Goal: Communication & Community: Answer question/provide support

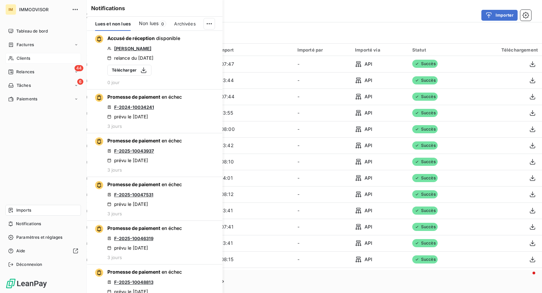
click at [16, 57] on div "Clients" at bounding box center [43, 58] width 76 height 11
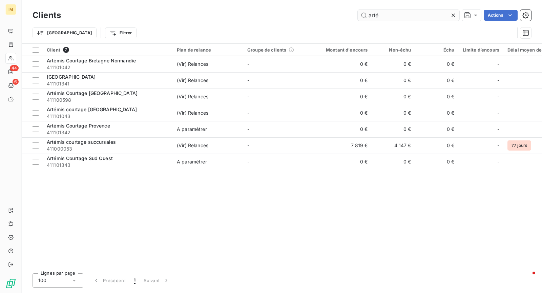
click at [379, 16] on input "arté" at bounding box center [409, 15] width 102 height 11
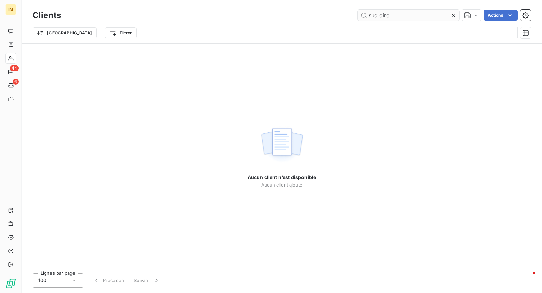
click at [380, 15] on input "sud oire" at bounding box center [409, 15] width 102 height 11
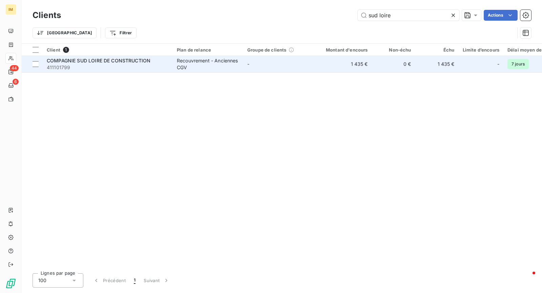
type input "sud loire"
click at [245, 66] on td "-" at bounding box center [278, 64] width 70 height 16
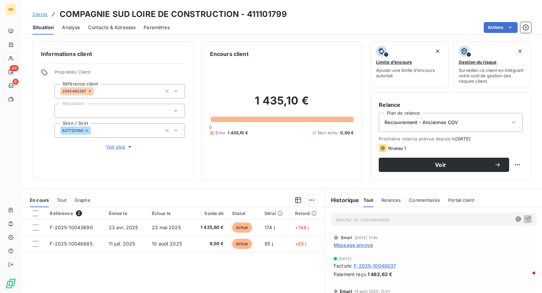
click at [120, 26] on span "Contacts & Adresses" at bounding box center [111, 27] width 47 height 7
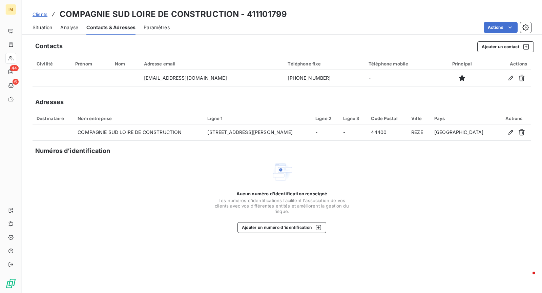
click at [47, 29] on span "Situation" at bounding box center [43, 27] width 20 height 7
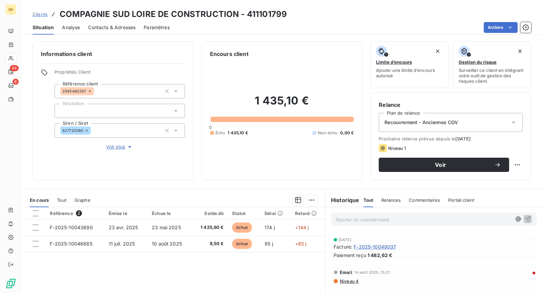
scroll to position [28, 0]
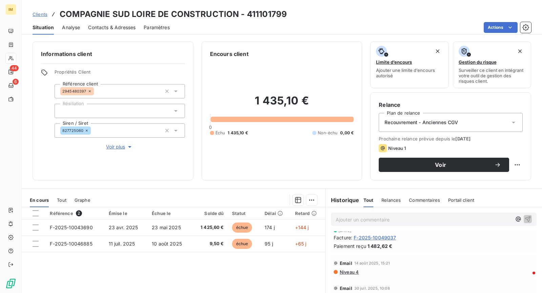
click at [345, 271] on span "Niveau 4" at bounding box center [349, 271] width 20 height 5
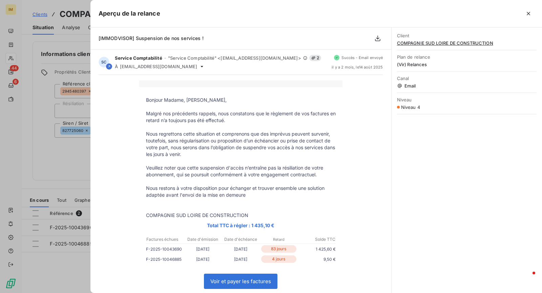
click at [530, 15] on icon "button" at bounding box center [528, 13] width 7 height 7
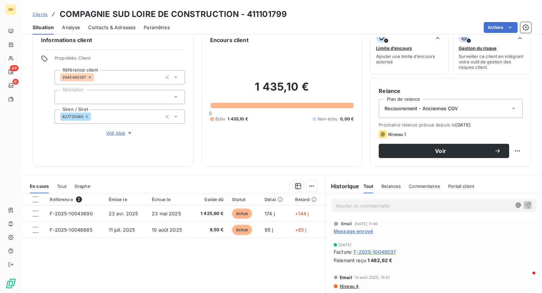
scroll to position [0, 0]
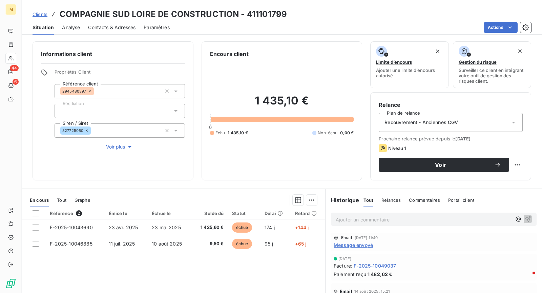
click at [137, 29] on div "Situation Analyse Contacts & Adresses Paramètres Actions" at bounding box center [282, 27] width 521 height 14
click at [115, 24] on span "Contacts & Adresses" at bounding box center [111, 27] width 47 height 7
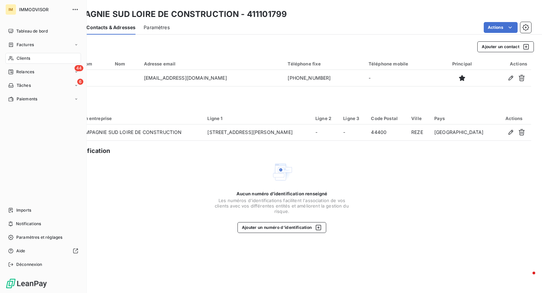
click at [21, 53] on div "Clients" at bounding box center [43, 58] width 76 height 11
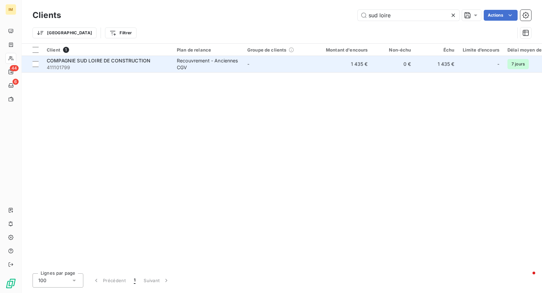
click at [91, 65] on span "411101799" at bounding box center [108, 67] width 122 height 7
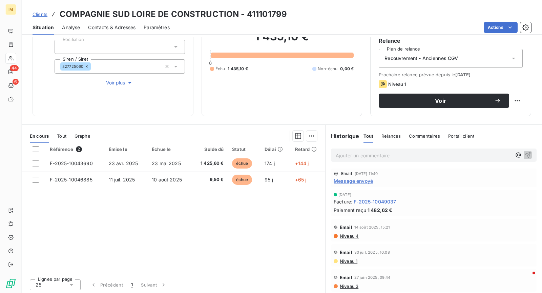
click at [361, 184] on div "Email 15 sept. 2025, 11:40 Message envoyé" at bounding box center [434, 177] width 206 height 19
click at [362, 179] on span "Message envoyé" at bounding box center [353, 180] width 39 height 7
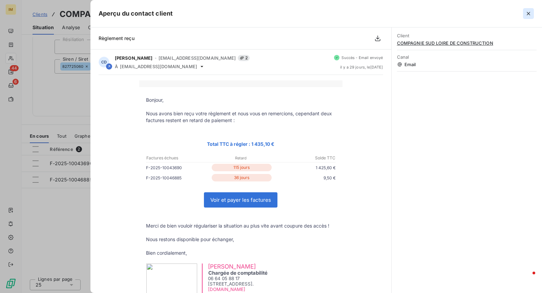
click at [532, 15] on button "button" at bounding box center [528, 13] width 11 height 11
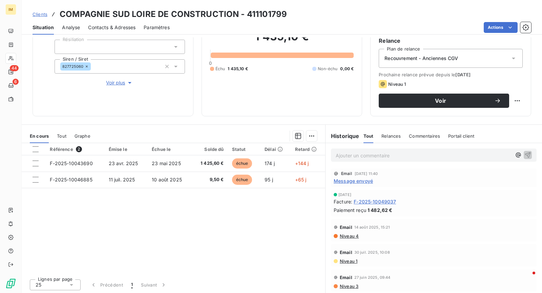
scroll to position [63, 0]
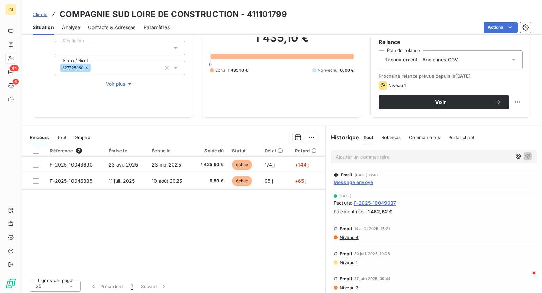
click at [114, 25] on span "Contacts & Adresses" at bounding box center [111, 27] width 47 height 7
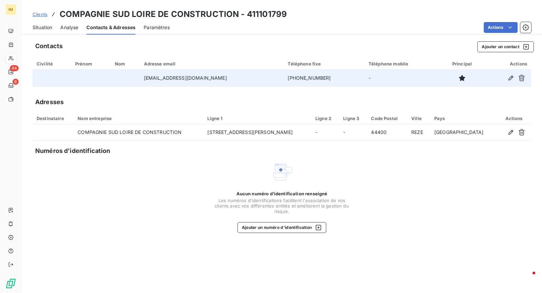
click at [51, 62] on div "Civilité" at bounding box center [52, 63] width 31 height 5
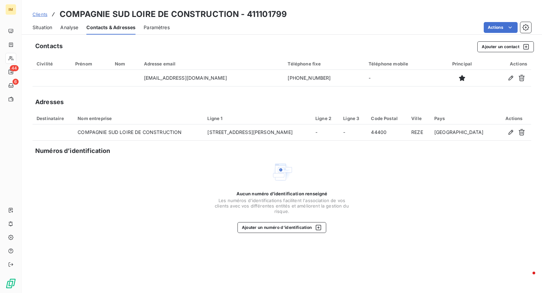
click at [48, 65] on div "Civilité" at bounding box center [52, 63] width 31 height 5
click at [42, 28] on span "Situation" at bounding box center [43, 27] width 20 height 7
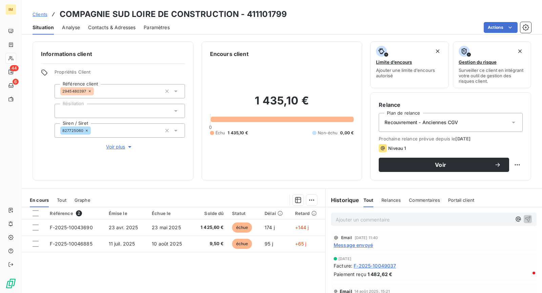
copy div
drag, startPoint x: 84, startPoint y: 90, endPoint x: 29, endPoint y: 132, distance: 68.5
click at [34, 123] on div "Informations client Propriétés Client Référence client 2945480397 Résiliation S…" at bounding box center [113, 110] width 161 height 139
click at [294, 168] on div "1 435,10 € 0 Échu 1 435,10 € Non-échu 0,00 €" at bounding box center [282, 115] width 144 height 114
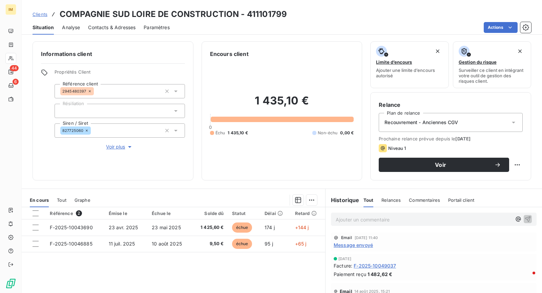
drag, startPoint x: 114, startPoint y: 26, endPoint x: 118, endPoint y: 29, distance: 4.9
click at [115, 26] on span "Contacts & Adresses" at bounding box center [111, 27] width 47 height 7
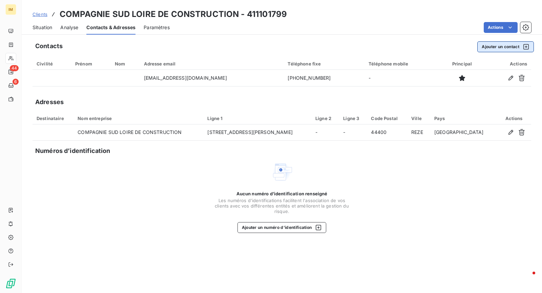
click at [490, 47] on button "Ajouter un contact" at bounding box center [506, 46] width 57 height 11
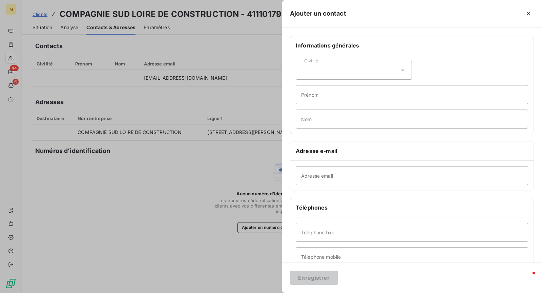
click at [197, 87] on div at bounding box center [271, 146] width 542 height 293
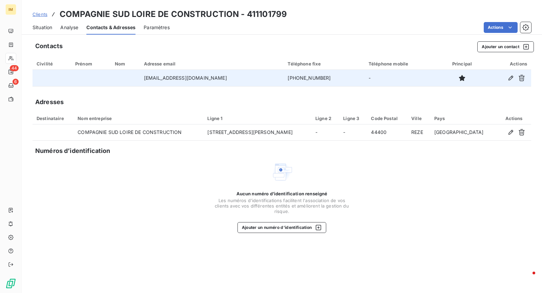
drag, startPoint x: 222, startPoint y: 75, endPoint x: 145, endPoint y: 77, distance: 77.3
drag, startPoint x: 146, startPoint y: 77, endPoint x: 233, endPoint y: 78, distance: 87.1
click at [233, 78] on td "[EMAIL_ADDRESS][DOMAIN_NAME]" at bounding box center [212, 78] width 144 height 16
copy td "[EMAIL_ADDRESS][DOMAIN_NAME]"
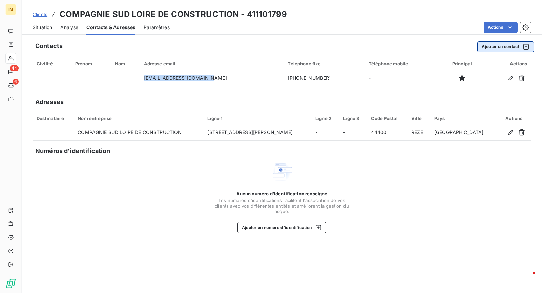
click at [498, 52] on button "Ajouter un contact" at bounding box center [506, 46] width 57 height 11
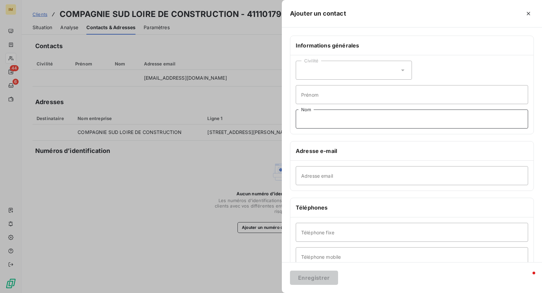
click at [379, 127] on input "Nom" at bounding box center [412, 118] width 233 height 19
click at [395, 97] on input "Prénom" at bounding box center [412, 94] width 233 height 19
click at [389, 124] on input "Nom" at bounding box center [412, 118] width 233 height 19
paste input "[EMAIL_ADDRESS][DOMAIN_NAME]"
type input "[EMAIL_ADDRESS][DOMAIN_NAME]"
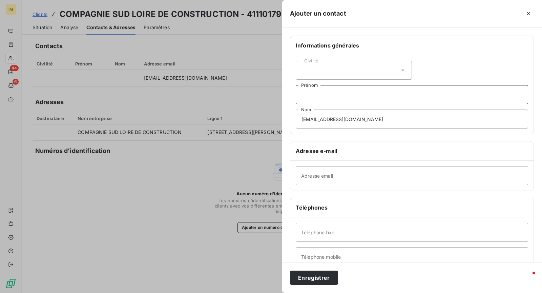
click at [341, 97] on input "Prénom" at bounding box center [412, 94] width 233 height 19
type input "Commercial"
click at [319, 281] on button "Enregistrer" at bounding box center [314, 277] width 48 height 14
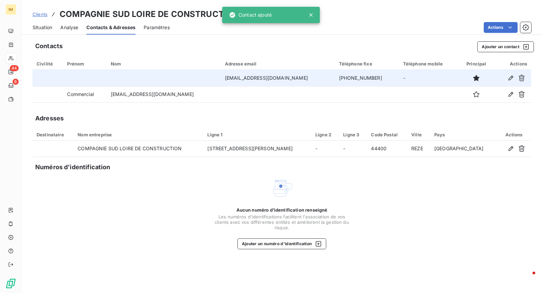
drag, startPoint x: 308, startPoint y: 77, endPoint x: 371, endPoint y: 77, distance: 62.4
click at [371, 77] on tr "yannc.lemasson@gmail.com +33 0 67 86 13 320 -" at bounding box center [282, 78] width 499 height 16
copy tr "+33 0 67 86 13 320"
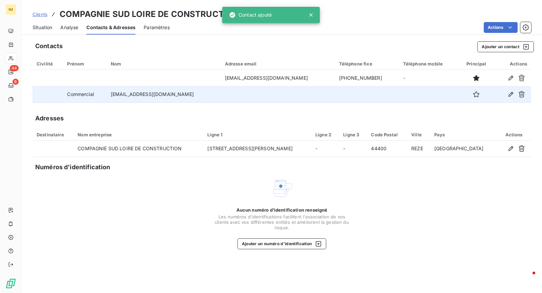
click at [399, 96] on td at bounding box center [429, 94] width 60 height 16
click at [284, 96] on td at bounding box center [278, 94] width 114 height 16
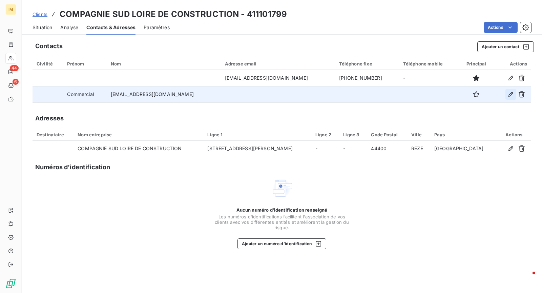
click at [509, 96] on icon "button" at bounding box center [511, 94] width 5 height 5
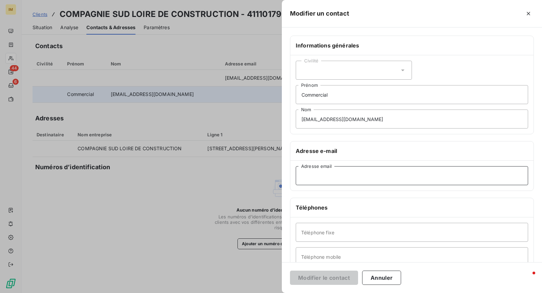
drag, startPoint x: 379, startPoint y: 172, endPoint x: 368, endPoint y: 218, distance: 46.6
click at [379, 172] on input "Adresse email" at bounding box center [412, 175] width 233 height 19
click at [367, 234] on input "Téléphone fixe" at bounding box center [412, 232] width 233 height 19
paste input "+33 0 67 86 13 320"
type input "+33 0 67 86 13 320"
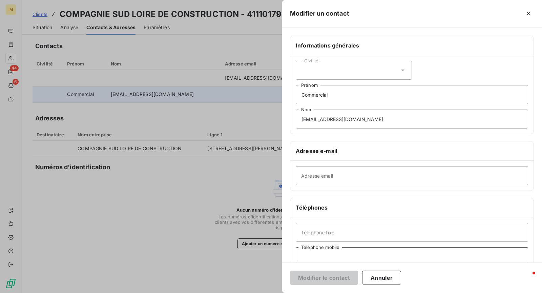
click at [339, 254] on input "Téléphone mobile" at bounding box center [412, 256] width 233 height 19
paste input "+33 0 67 86 13 320"
drag, startPoint x: 322, startPoint y: 255, endPoint x: 296, endPoint y: 255, distance: 26.1
click at [297, 255] on input "+33 0 67 86 13 320" at bounding box center [412, 256] width 233 height 19
click at [305, 255] on input "0 67 86 13 320" at bounding box center [412, 256] width 233 height 19
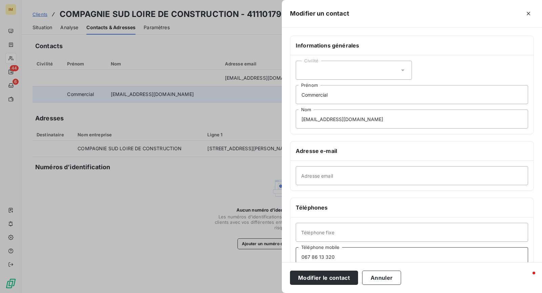
click at [310, 256] on input "067 86 13 320" at bounding box center [412, 256] width 233 height 19
click at [316, 255] on input "06786 13 320" at bounding box center [412, 256] width 233 height 19
click at [320, 256] on input "0678613 320" at bounding box center [412, 256] width 233 height 19
type input "0678613320"
click at [329, 277] on button "Modifier le contact" at bounding box center [324, 277] width 68 height 14
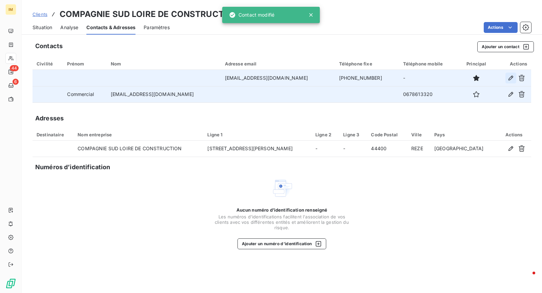
click at [513, 76] on icon "button" at bounding box center [511, 78] width 5 height 5
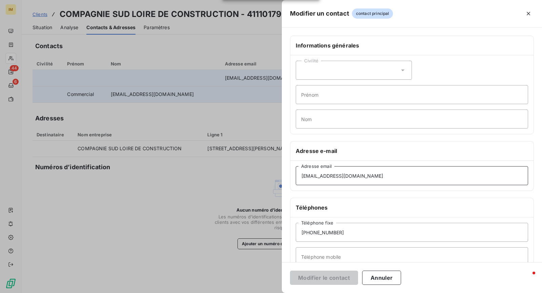
click at [323, 176] on input "[EMAIL_ADDRESS][DOMAIN_NAME]" at bounding box center [412, 175] width 233 height 19
click at [323, 177] on input "[EMAIL_ADDRESS][DOMAIN_NAME]" at bounding box center [412, 175] width 233 height 19
type input "[EMAIL_ADDRESS][DOMAIN_NAME]"
click at [349, 236] on input "+33 0 67 86 13 320" at bounding box center [412, 232] width 233 height 19
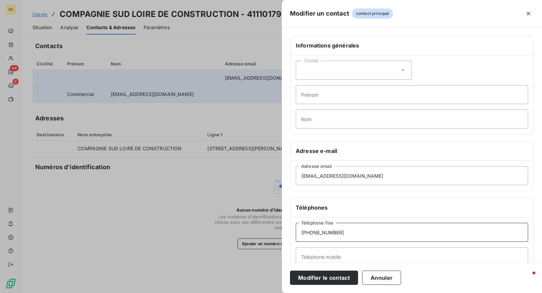
click at [349, 236] on input "+33 0 67 86 13 320" at bounding box center [412, 232] width 233 height 19
type input "0240329015"
click at [319, 282] on button "Modifier le contact" at bounding box center [324, 277] width 68 height 14
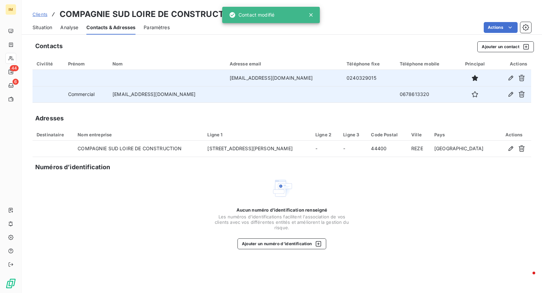
drag, startPoint x: 55, startPoint y: 28, endPoint x: 94, endPoint y: 40, distance: 40.5
click at [55, 28] on div "Situation Analyse Contacts & Adresses Paramètres Actions" at bounding box center [282, 27] width 521 height 14
click at [45, 29] on span "Situation" at bounding box center [43, 27] width 20 height 7
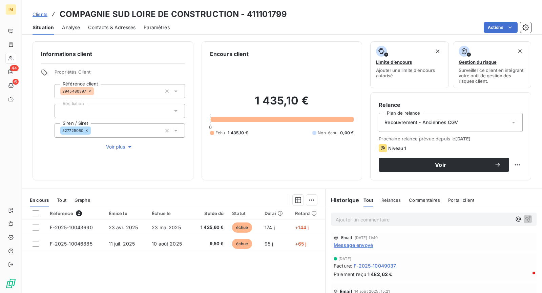
click at [380, 223] on p "Ajouter un commentaire ﻿" at bounding box center [424, 219] width 176 height 8
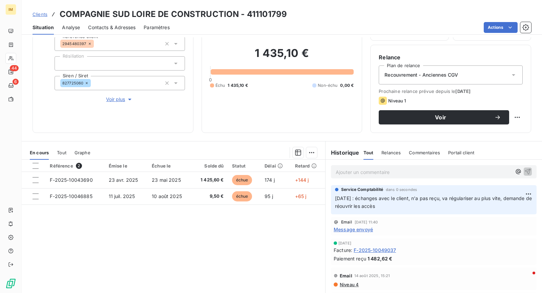
scroll to position [64, 0]
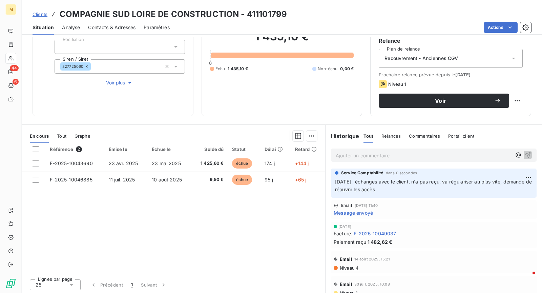
click at [510, 98] on html "IM 44 6 Clients COMPAGNIE SUD LOIRE DE CONSTRUCTION - 411101799 Situation Analy…" at bounding box center [271, 146] width 542 height 293
click at [480, 112] on div "Replanifier cette action" at bounding box center [484, 114] width 61 height 11
select select "9"
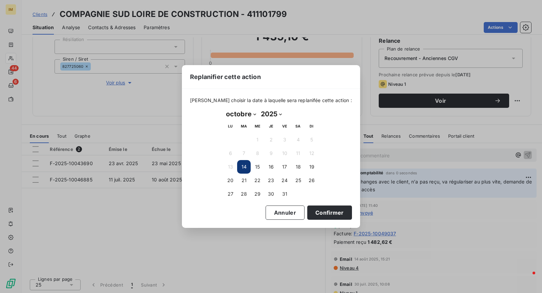
drag, startPoint x: 314, startPoint y: 211, endPoint x: 325, endPoint y: 230, distance: 21.6
click at [314, 211] on button "Confirmer" at bounding box center [329, 212] width 45 height 14
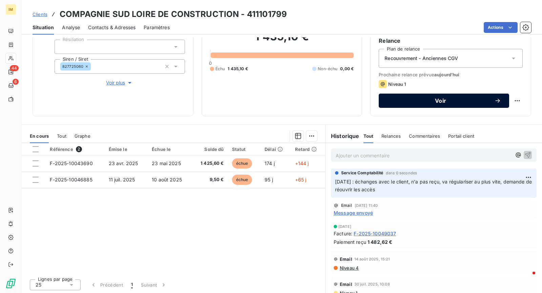
click at [393, 98] on span "Voir" at bounding box center [440, 100] width 107 height 5
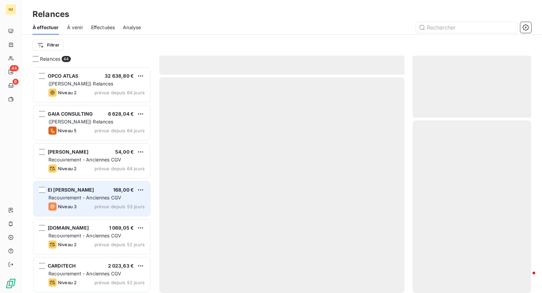
scroll to position [221, 113]
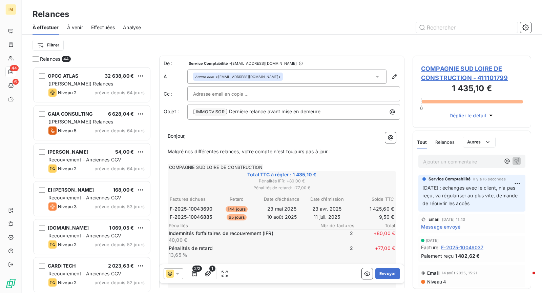
click at [221, 91] on input "text" at bounding box center [229, 94] width 73 height 10
click at [298, 90] on input "text" at bounding box center [293, 94] width 201 height 10
click at [314, 96] on div at bounding box center [293, 94] width 201 height 10
click at [355, 95] on input "text" at bounding box center [293, 94] width 201 height 10
click at [306, 91] on div at bounding box center [293, 94] width 201 height 10
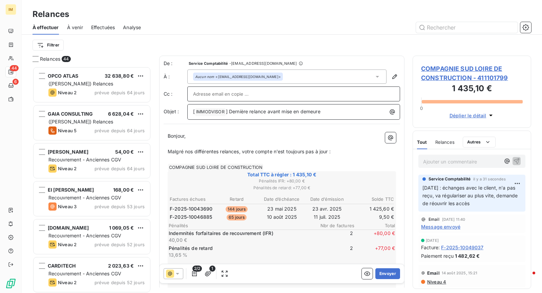
click at [313, 108] on span "] Dernière relance avant mise en demeure" at bounding box center [273, 111] width 95 height 6
click at [309, 89] on div at bounding box center [293, 94] width 201 height 10
click at [305, 78] on div "Aucun nom <nantessud@maisonslemasson.com>" at bounding box center [286, 76] width 199 height 14
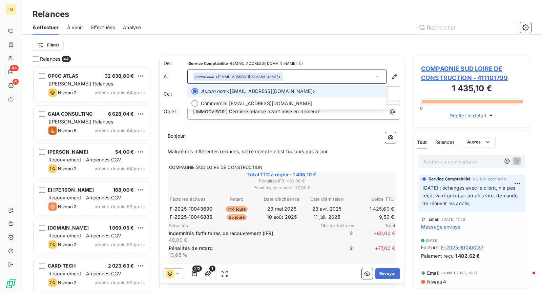
click at [300, 92] on span "Aucun nom <nantessud@maisonslemasson.com>" at bounding box center [292, 91] width 182 height 7
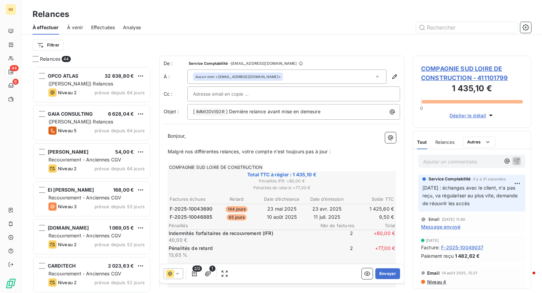
click at [227, 92] on input "text" at bounding box center [229, 94] width 73 height 10
click at [309, 76] on div "Aucun nom <nantessud@maisonslemasson.com>" at bounding box center [286, 76] width 199 height 14
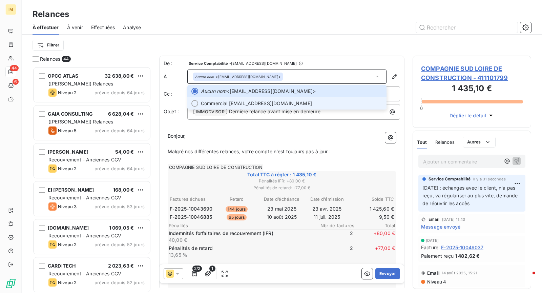
click at [296, 98] on li "Commercial yannc.lemasson@gmail.com" at bounding box center [286, 103] width 199 height 12
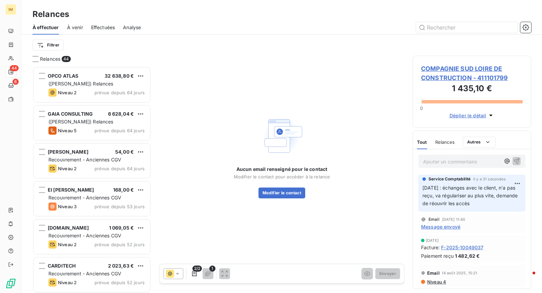
click at [180, 271] on icon at bounding box center [177, 273] width 7 height 7
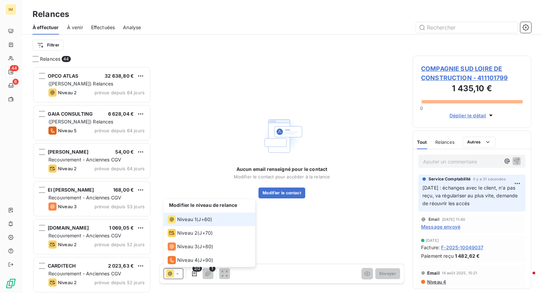
click at [167, 278] on icon at bounding box center [170, 273] width 8 height 8
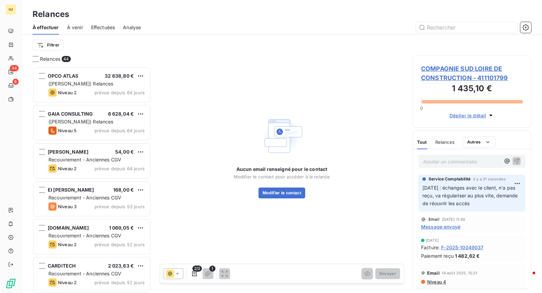
click at [174, 277] on icon at bounding box center [170, 273] width 8 height 8
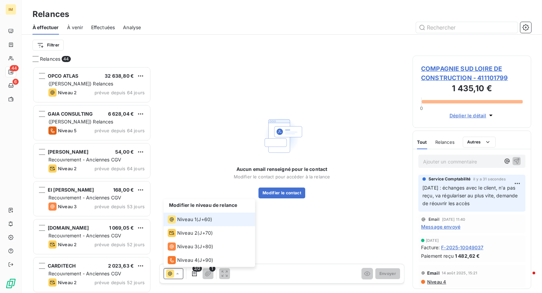
click at [210, 225] on li "Niveau 1 ( J+60 )" at bounding box center [210, 220] width 92 height 14
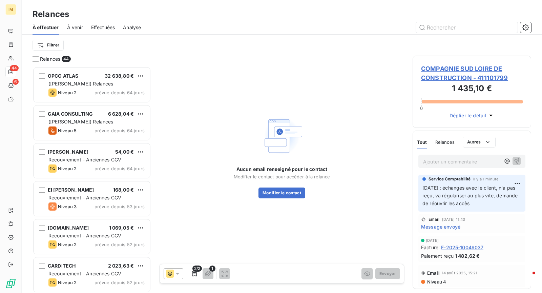
click at [470, 66] on span "COMPAGNIE SUD LOIRE DE CONSTRUCTION - 411101799" at bounding box center [472, 73] width 102 height 18
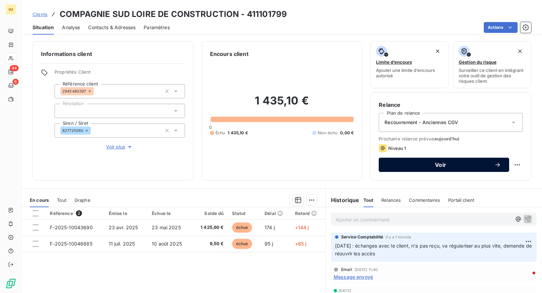
click at [456, 165] on span "Voir" at bounding box center [440, 164] width 107 height 5
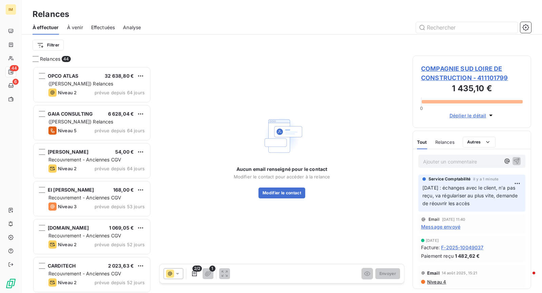
scroll to position [221, 113]
click at [282, 168] on span "Aucun email renseigné pour le contact" at bounding box center [282, 169] width 91 height 7
drag, startPoint x: 279, startPoint y: 171, endPoint x: 274, endPoint y: 173, distance: 5.4
click at [275, 173] on span "Aucun email renseigné pour le contact" at bounding box center [282, 169] width 91 height 7
click at [174, 276] on icon at bounding box center [177, 273] width 7 height 7
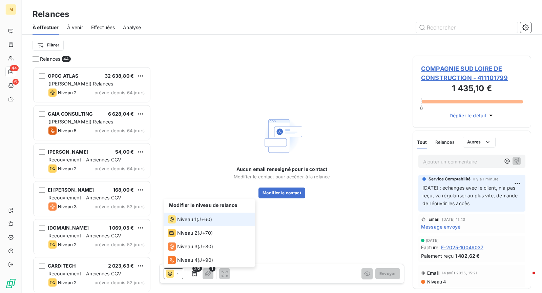
click at [198, 221] on div "Niveau 1 ( J+60 )" at bounding box center [190, 219] width 44 height 8
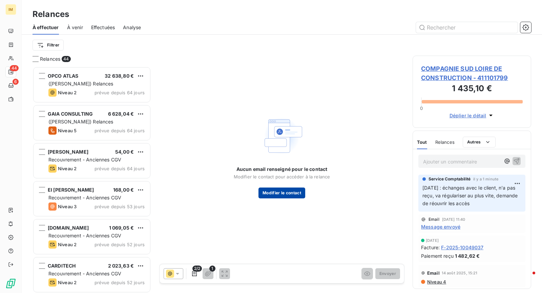
click at [275, 194] on button "Modifier le contact" at bounding box center [282, 192] width 47 height 11
type input "Commercial"
type input "[EMAIL_ADDRESS][DOMAIN_NAME]"
type input "0678613320"
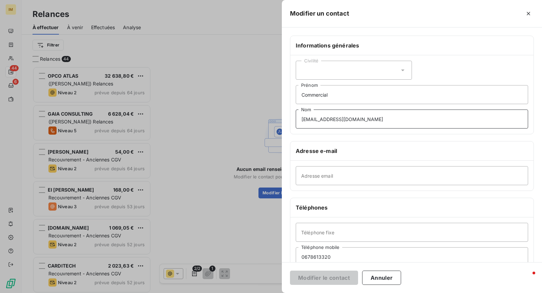
click at [334, 120] on input "[EMAIL_ADDRESS][DOMAIN_NAME]" at bounding box center [412, 118] width 233 height 19
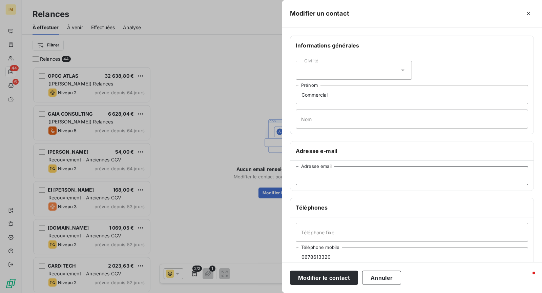
click at [348, 171] on input "Adresse email" at bounding box center [412, 175] width 233 height 19
paste input "[EMAIL_ADDRESS][DOMAIN_NAME]"
type input "[EMAIL_ADDRESS][DOMAIN_NAME]"
click at [325, 278] on button "Modifier le contact" at bounding box center [324, 277] width 68 height 14
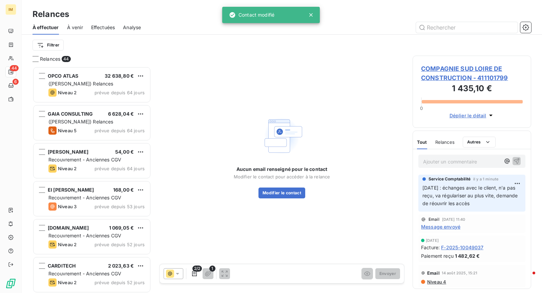
click at [176, 276] on icon at bounding box center [177, 273] width 7 height 7
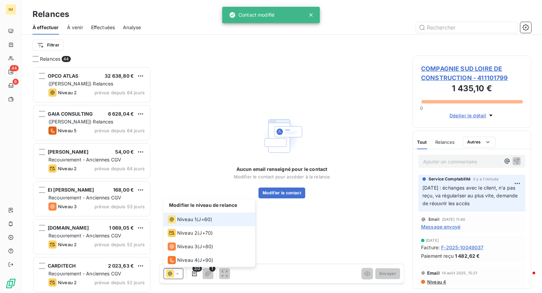
click at [202, 224] on li "Niveau 1 ( J+60 )" at bounding box center [210, 220] width 92 height 14
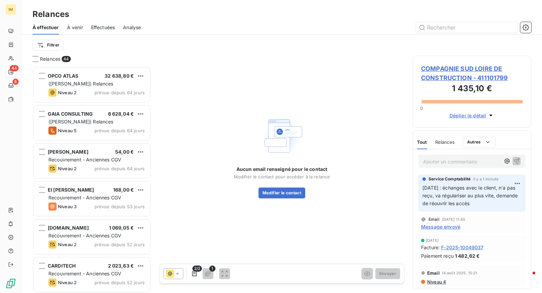
click at [177, 272] on icon at bounding box center [177, 273] width 7 height 7
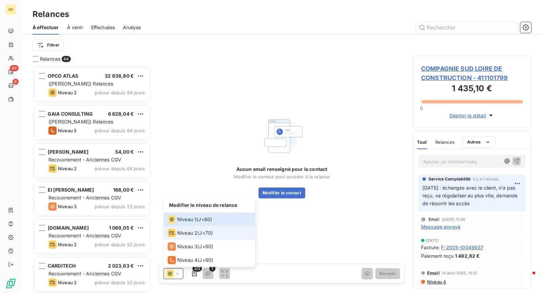
click at [204, 233] on span "J+70 )" at bounding box center [206, 232] width 14 height 7
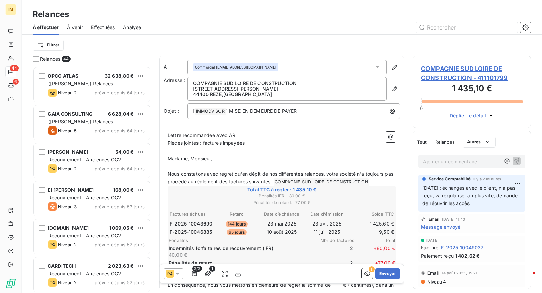
drag, startPoint x: 167, startPoint y: 272, endPoint x: 176, endPoint y: 268, distance: 9.7
click at [167, 272] on icon at bounding box center [170, 273] width 8 height 8
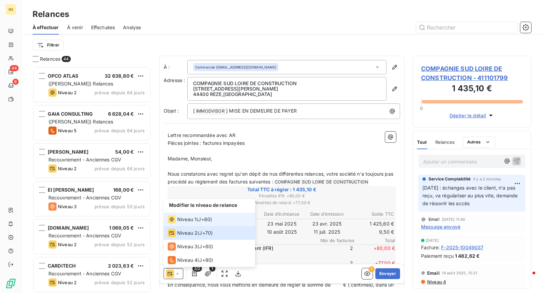
click at [194, 217] on span "Niveau 1" at bounding box center [186, 219] width 19 height 7
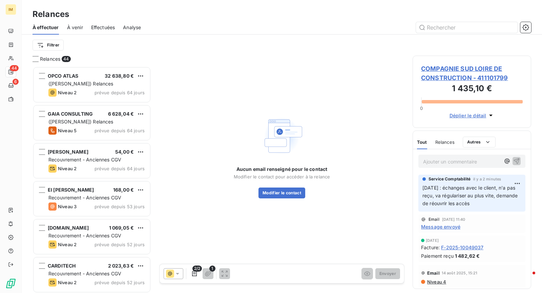
click at [459, 73] on span "COMPAGNIE SUD LOIRE DE CONSTRUCTION - 411101799" at bounding box center [472, 73] width 102 height 18
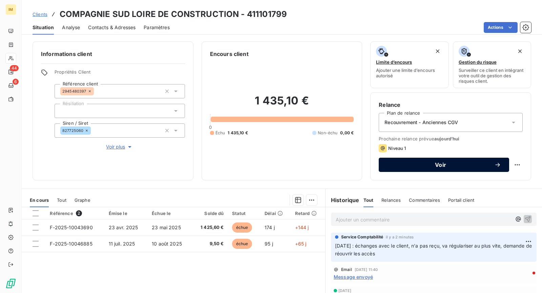
click at [442, 164] on span "Voir" at bounding box center [440, 164] width 107 height 5
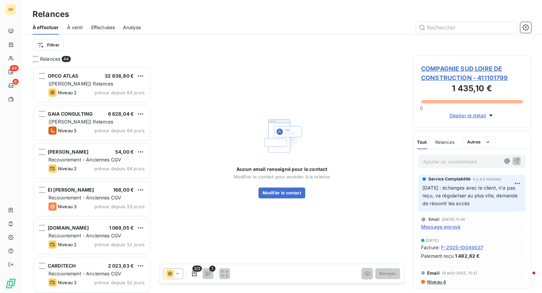
scroll to position [221, 113]
click at [285, 196] on button "Modifier le contact" at bounding box center [282, 192] width 47 height 11
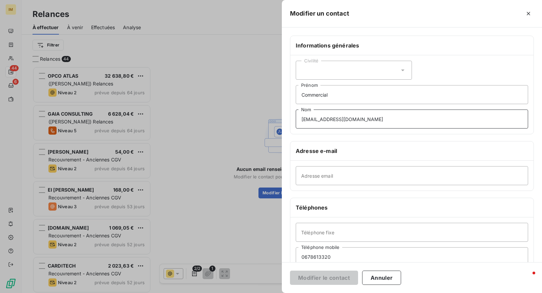
click at [321, 116] on input "[EMAIL_ADDRESS][DOMAIN_NAME]" at bounding box center [412, 118] width 233 height 19
click at [321, 115] on input "[EMAIL_ADDRESS][DOMAIN_NAME]" at bounding box center [412, 118] width 233 height 19
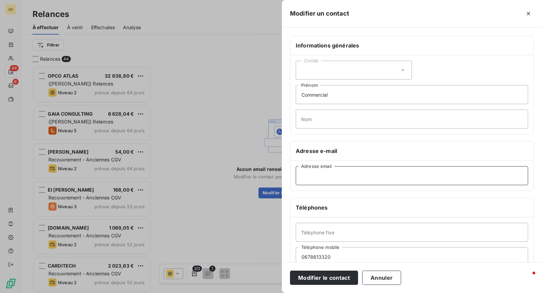
drag, startPoint x: 329, startPoint y: 174, endPoint x: 336, endPoint y: 182, distance: 10.4
click at [329, 174] on input "Adresse email" at bounding box center [412, 175] width 233 height 19
paste input "[EMAIL_ADDRESS][DOMAIN_NAME]"
type input "[EMAIL_ADDRESS][DOMAIN_NAME]"
click at [329, 272] on button "Modifier le contact" at bounding box center [324, 277] width 68 height 14
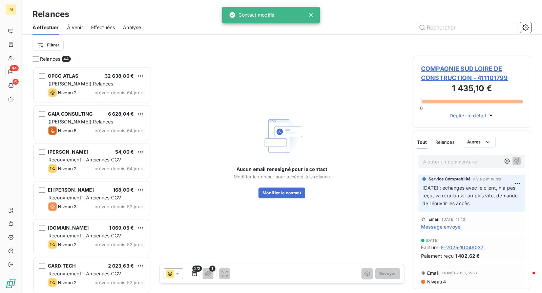
click at [470, 83] on h3 "1 435,10 €" at bounding box center [472, 89] width 102 height 14
click at [471, 76] on span "COMPAGNIE SUD LOIRE DE CONSTRUCTION - 411101799" at bounding box center [472, 73] width 102 height 18
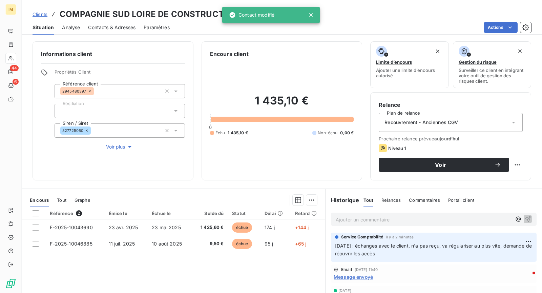
click at [88, 25] on span "Contacts & Adresses" at bounding box center [111, 27] width 47 height 7
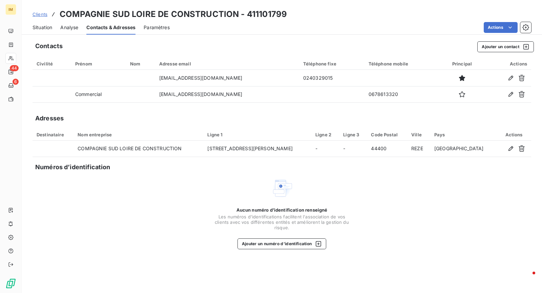
click at [45, 26] on span "Situation" at bounding box center [43, 27] width 20 height 7
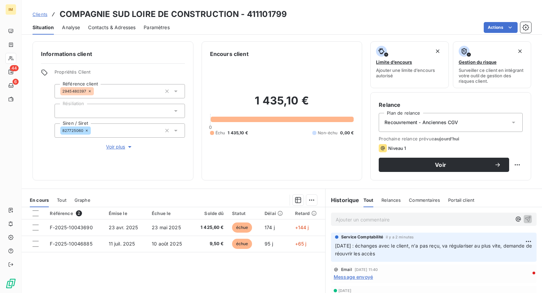
click at [462, 175] on div "Relance Plan de relance Recouvrement - Anciennes CGV Prochaine relance prévue […" at bounding box center [450, 136] width 161 height 88
click at [464, 172] on div "Relance Plan de relance Recouvrement - Anciennes CGV Prochaine relance prévue […" at bounding box center [450, 136] width 161 height 88
click at [457, 166] on span "Voir" at bounding box center [440, 164] width 107 height 5
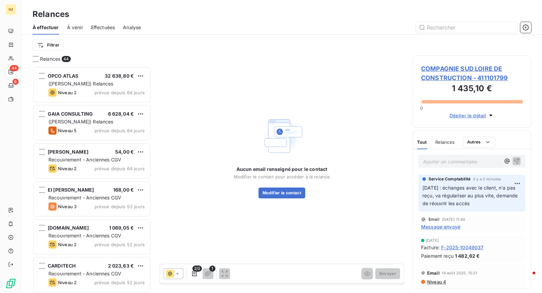
scroll to position [221, 113]
click at [173, 270] on icon at bounding box center [170, 273] width 8 height 8
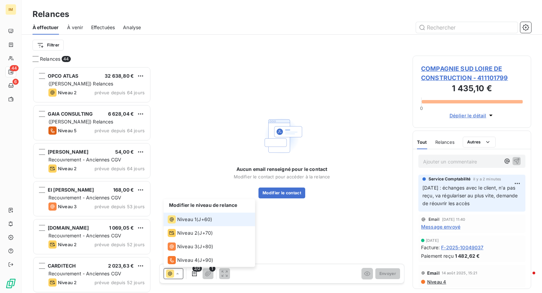
click at [196, 214] on li "Niveau 1 ( J+60 )" at bounding box center [210, 220] width 92 height 14
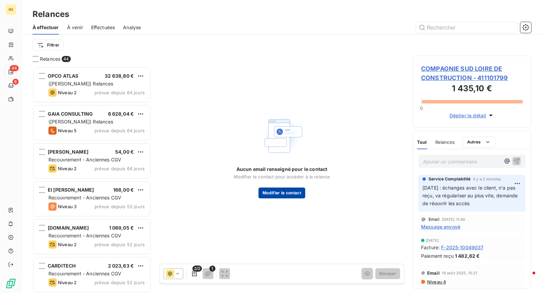
click at [279, 194] on button "Modifier le contact" at bounding box center [282, 192] width 47 height 11
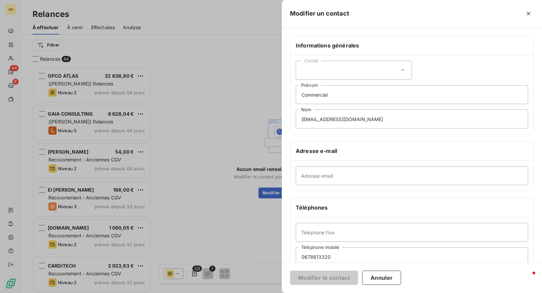
click at [256, 152] on div at bounding box center [271, 146] width 542 height 293
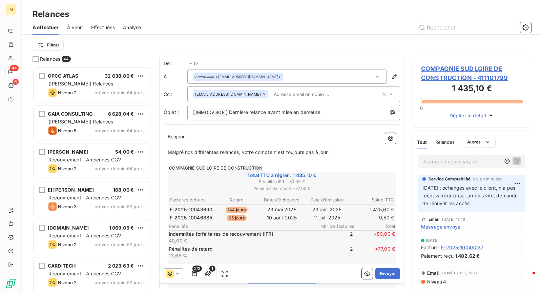
scroll to position [221, 113]
click at [252, 115] on p "[ IMMODVISOR ﻿ ] Dernière relance avant mise en demeure" at bounding box center [295, 112] width 205 height 8
drag, startPoint x: 230, startPoint y: 112, endPoint x: 328, endPoint y: 112, distance: 98.6
click at [328, 112] on p "[ IMMODVISOR ﻿ ] Dernière relance avant mise en demeure" at bounding box center [295, 112] width 205 height 8
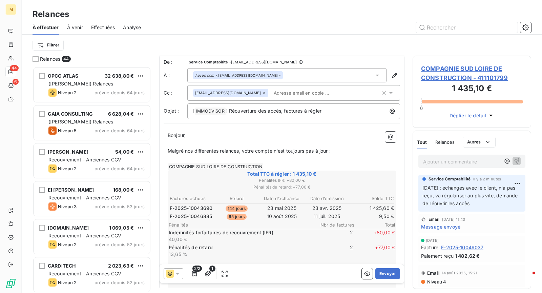
click at [347, 148] on p "Malgré nos différentes relances, votre compte n'est toujours pas à jour :" at bounding box center [282, 151] width 228 height 8
drag, startPoint x: 257, startPoint y: 148, endPoint x: 166, endPoint y: 148, distance: 90.5
click at [184, 148] on span "Malgré nos différentes relances, votre compte n'est toujours pas à jour :" at bounding box center [249, 151] width 163 height 6
drag, startPoint x: 167, startPoint y: 149, endPoint x: 329, endPoint y: 154, distance: 162.4
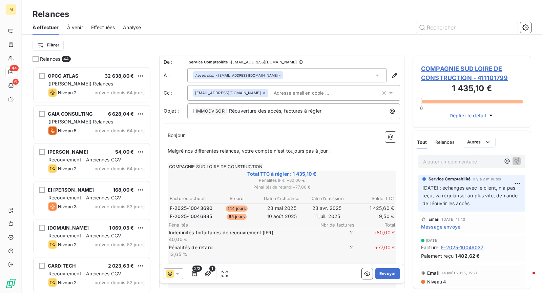
drag, startPoint x: 338, startPoint y: 154, endPoint x: 170, endPoint y: 150, distance: 167.8
drag, startPoint x: 167, startPoint y: 149, endPoint x: 344, endPoint y: 149, distance: 176.9
click at [344, 149] on p "Malgré nos différentes relances, votre compte n'est toujours pas à jour :" at bounding box center [282, 151] width 228 height 8
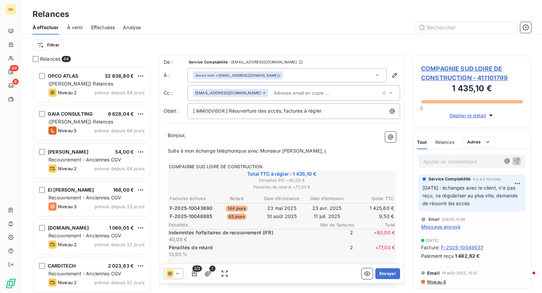
click at [307, 151] on p "Suite à mon échange téléphonique avec Monsieur [PERSON_NAME], j" at bounding box center [282, 151] width 228 height 8
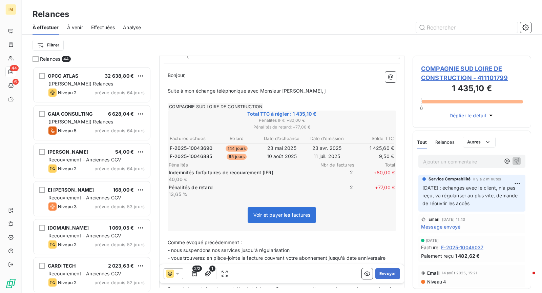
scroll to position [0, 0]
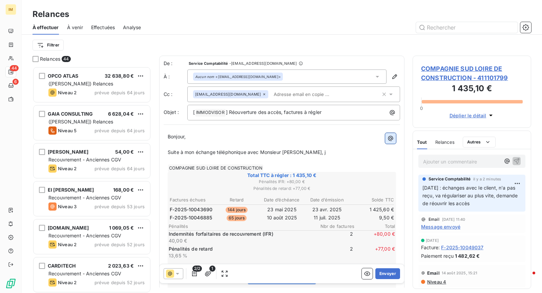
click at [388, 139] on button "button" at bounding box center [390, 138] width 11 height 11
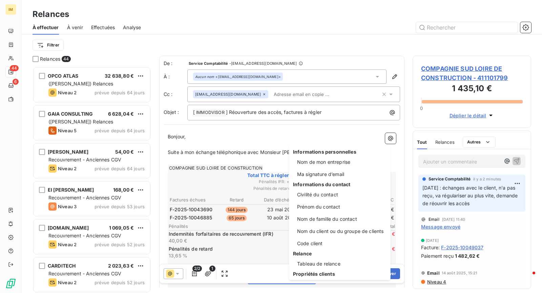
click at [272, 126] on html "IM 44 6 Relances À effectuer À venir Effectuées Analyse Filtrer Relances 44 OPC…" at bounding box center [271, 146] width 542 height 293
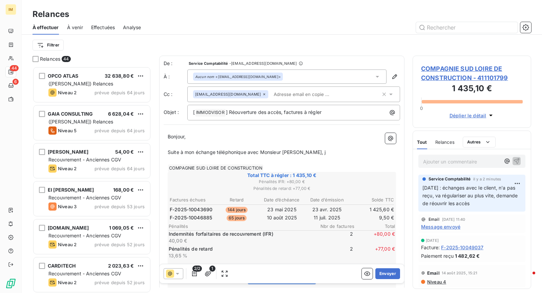
click at [438, 70] on span "COMPAGNIE SUD LOIRE DE CONSTRUCTION - 411101799" at bounding box center [472, 73] width 102 height 18
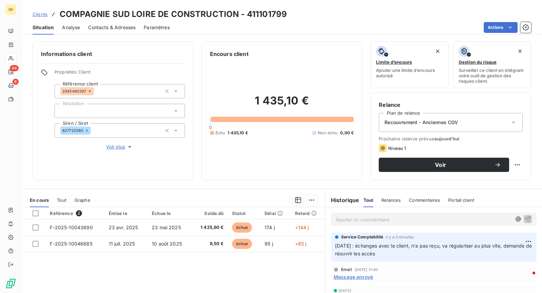
click at [498, 25] on html "IM 44 6 Clients COMPAGNIE SUD LOIRE DE CONSTRUCTION - 411101799 Situation Analy…" at bounding box center [271, 146] width 542 height 293
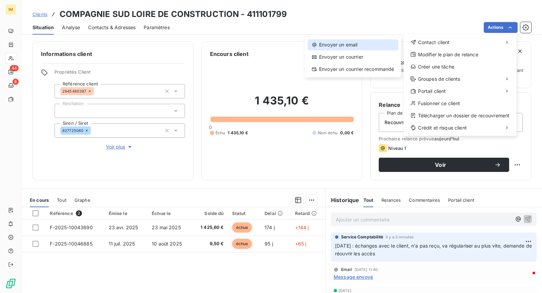
click at [372, 42] on div "Envoyer un email" at bounding box center [353, 44] width 91 height 11
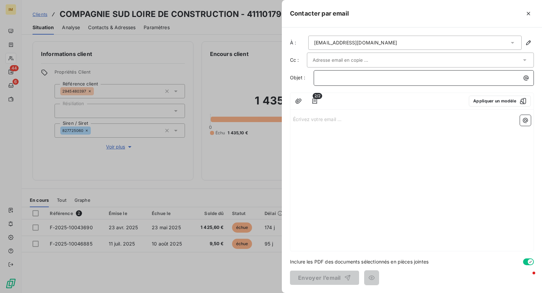
click at [331, 80] on p "﻿" at bounding box center [426, 78] width 212 height 8
drag, startPoint x: 396, startPoint y: 60, endPoint x: 385, endPoint y: 61, distance: 11.3
click at [397, 60] on div at bounding box center [417, 60] width 209 height 10
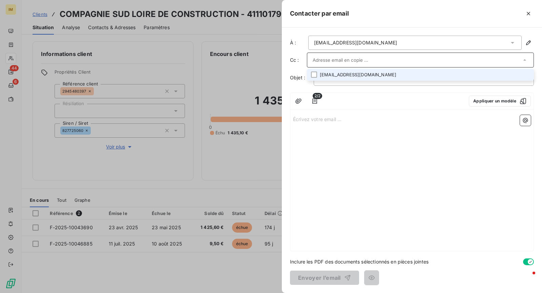
click at [426, 74] on li "[EMAIL_ADDRESS][DOMAIN_NAME]" at bounding box center [420, 75] width 227 height 12
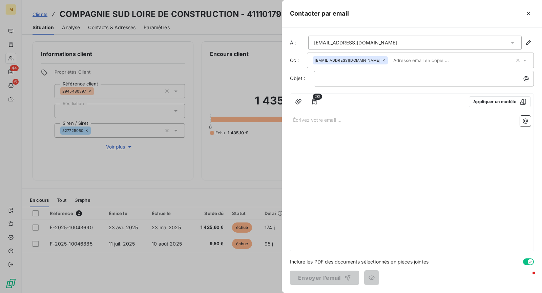
click at [339, 119] on p "Écrivez votre email ... ﻿" at bounding box center [412, 120] width 238 height 8
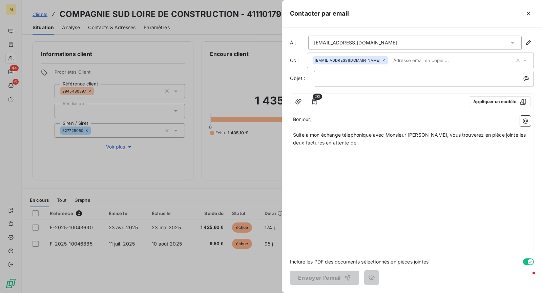
click at [383, 142] on p "Suite à mon échange téléphonique avec Monsieur [PERSON_NAME], vous trouverez en…" at bounding box center [412, 139] width 238 height 16
click at [522, 119] on icon "button" at bounding box center [525, 121] width 7 height 7
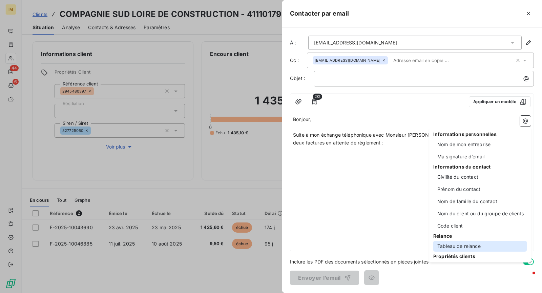
click at [458, 245] on div "Tableau de relance" at bounding box center [480, 246] width 94 height 11
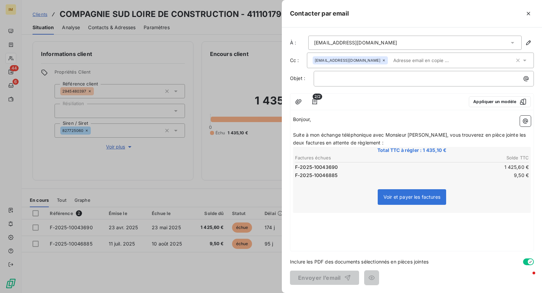
click at [369, 224] on div "Bonjour, ﻿ Suite à mon échange téléphonique avec Monsieur [PERSON_NAME], vous t…" at bounding box center [411, 182] width 243 height 138
click at [330, 217] on p "﻿" at bounding box center [412, 217] width 238 height 8
drag, startPoint x: 492, startPoint y: 238, endPoint x: 482, endPoint y: 252, distance: 17.5
click at [460, 238] on p "Dans l'attente du règlement de ces factures, je reste disponible pour toutes qu…" at bounding box center [412, 240] width 238 height 8
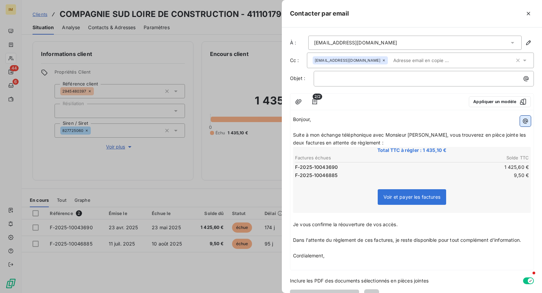
click at [522, 123] on icon "button" at bounding box center [525, 121] width 7 height 7
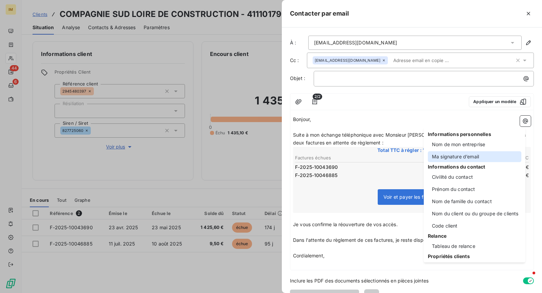
drag, startPoint x: 496, startPoint y: 154, endPoint x: 507, endPoint y: 196, distance: 43.6
click at [496, 154] on div "Ma signature d’email" at bounding box center [475, 156] width 94 height 11
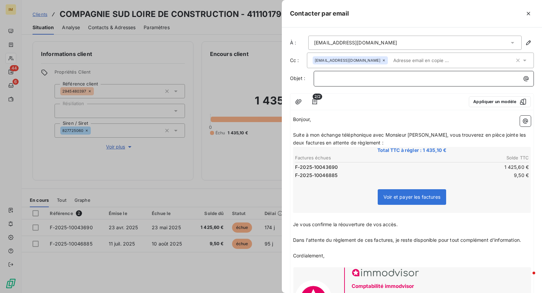
click at [347, 78] on p "﻿" at bounding box center [426, 79] width 212 height 8
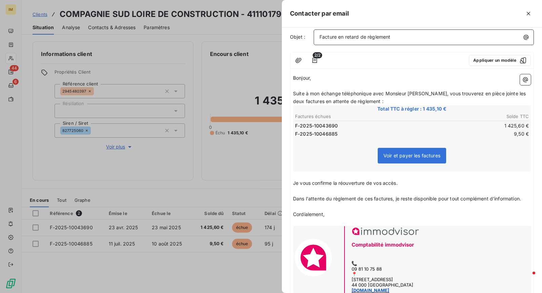
scroll to position [94, 0]
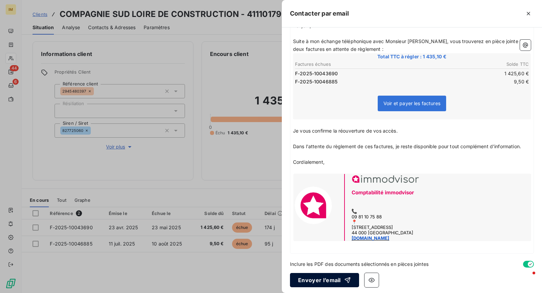
click at [337, 280] on button "Envoyer l’email" at bounding box center [324, 280] width 69 height 14
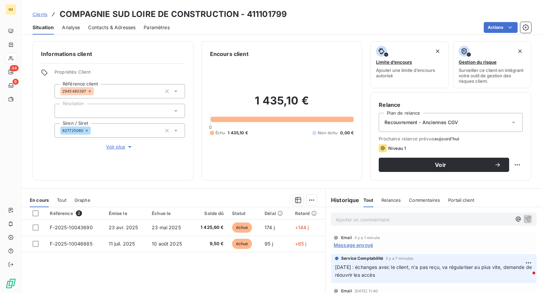
scroll to position [0, 0]
drag, startPoint x: 517, startPoint y: 165, endPoint x: 512, endPoint y: 170, distance: 7.2
click at [517, 165] on div "Relance Plan de relance Recouvrement - Anciennes CGV Prochaine relance prévue […" at bounding box center [450, 136] width 161 height 88
click at [512, 164] on html "IM 44 6 Clients COMPAGNIE SUD LOIRE DE CONSTRUCTION - 411101799 Situation Analy…" at bounding box center [271, 146] width 542 height 293
click at [490, 179] on div "Replanifier cette action" at bounding box center [484, 179] width 61 height 11
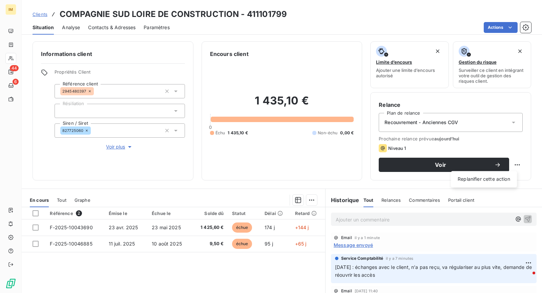
select select "9"
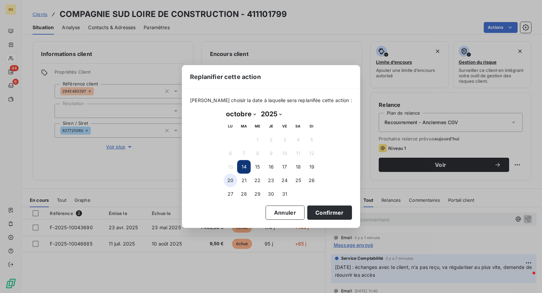
click at [229, 180] on button "20" at bounding box center [231, 181] width 14 height 14
drag, startPoint x: 327, startPoint y: 214, endPoint x: 337, endPoint y: 225, distance: 15.1
click at [327, 214] on button "Confirmer" at bounding box center [329, 212] width 45 height 14
